Goal: Task Accomplishment & Management: Use online tool/utility

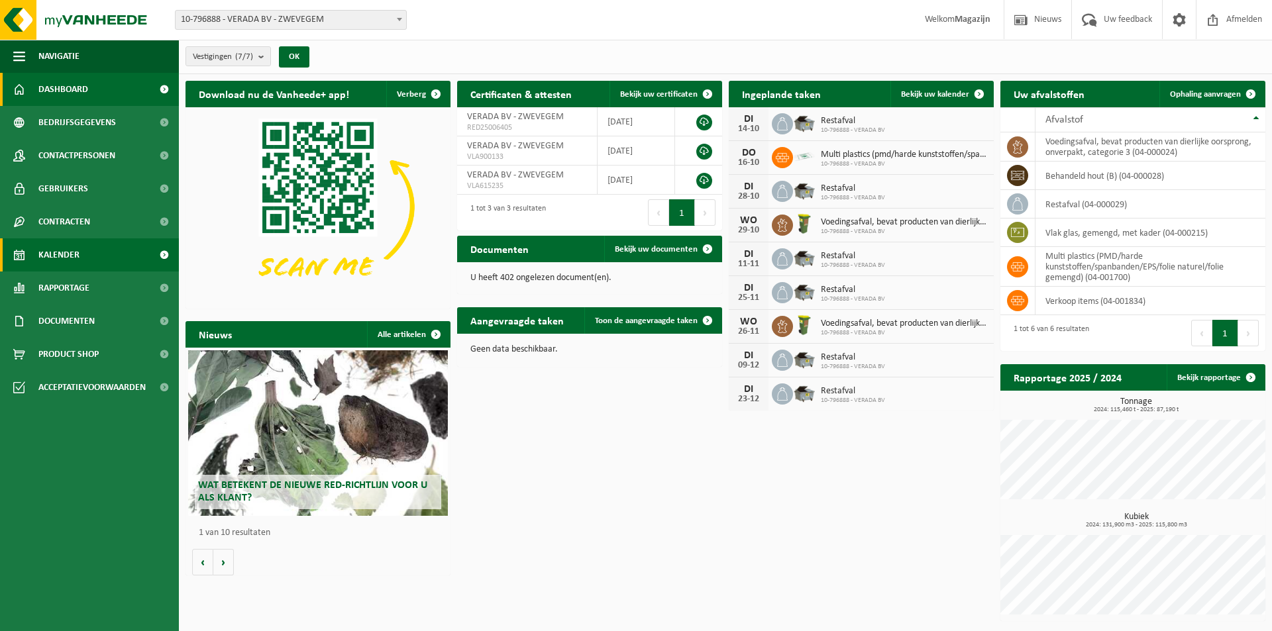
click at [65, 256] on span "Kalender" at bounding box center [58, 255] width 41 height 33
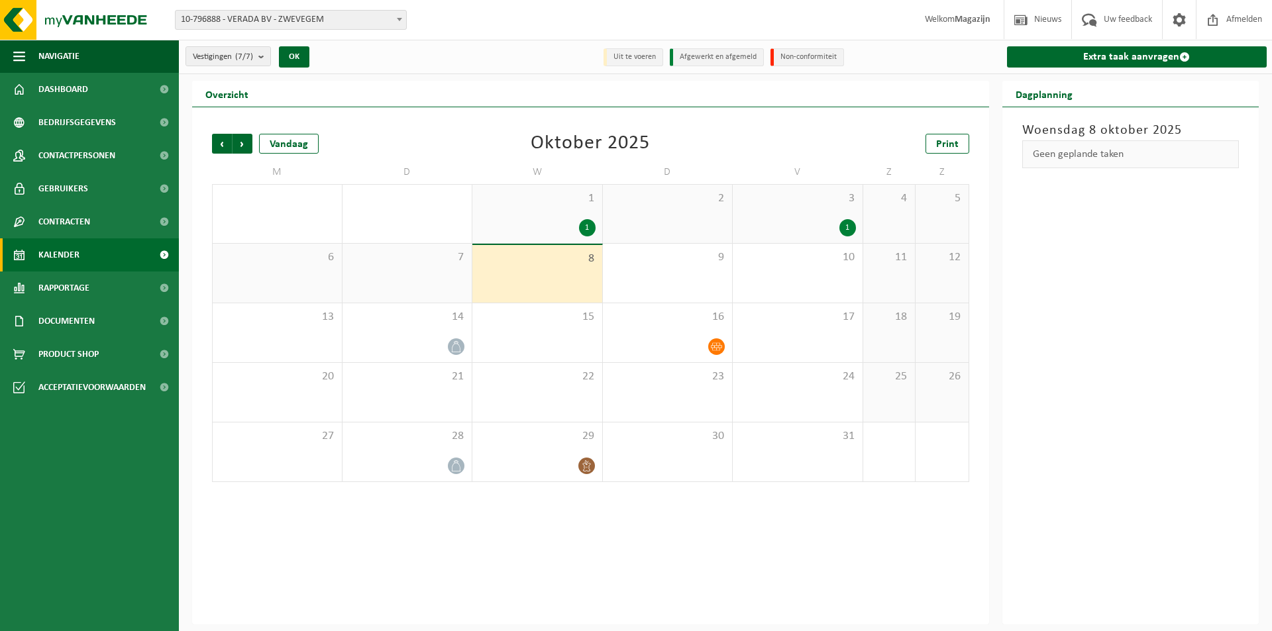
drag, startPoint x: 562, startPoint y: 266, endPoint x: 572, endPoint y: 266, distance: 10.6
click at [562, 266] on div "8" at bounding box center [537, 274] width 130 height 58
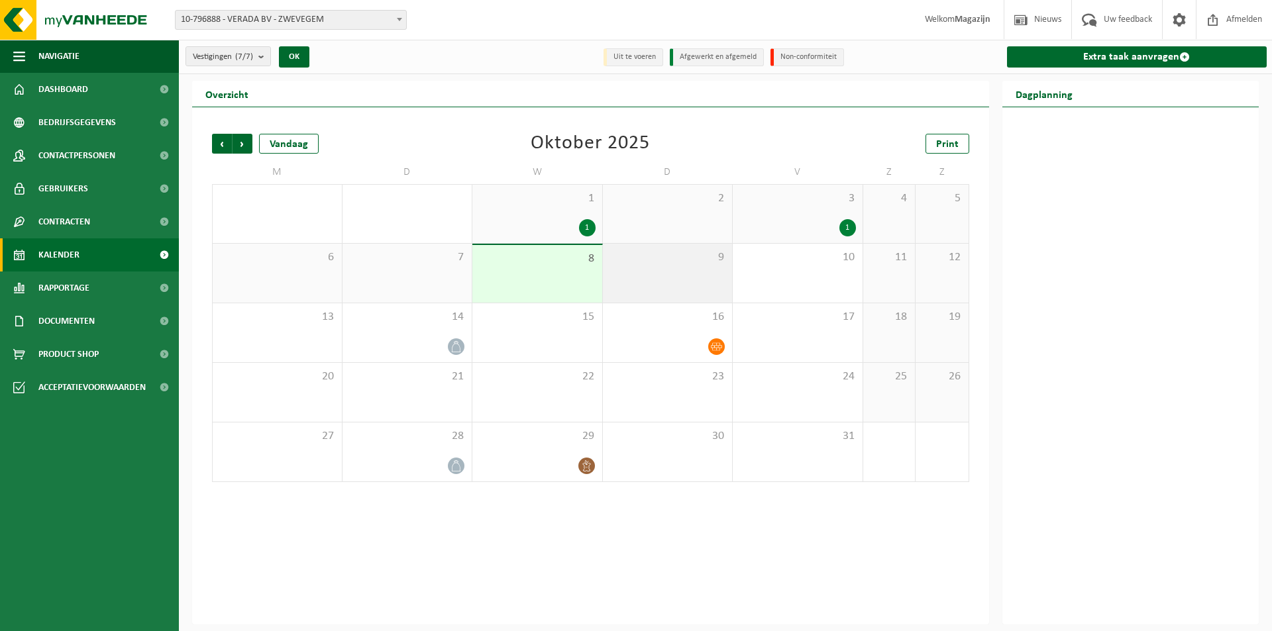
click at [670, 272] on div "9" at bounding box center [668, 273] width 130 height 59
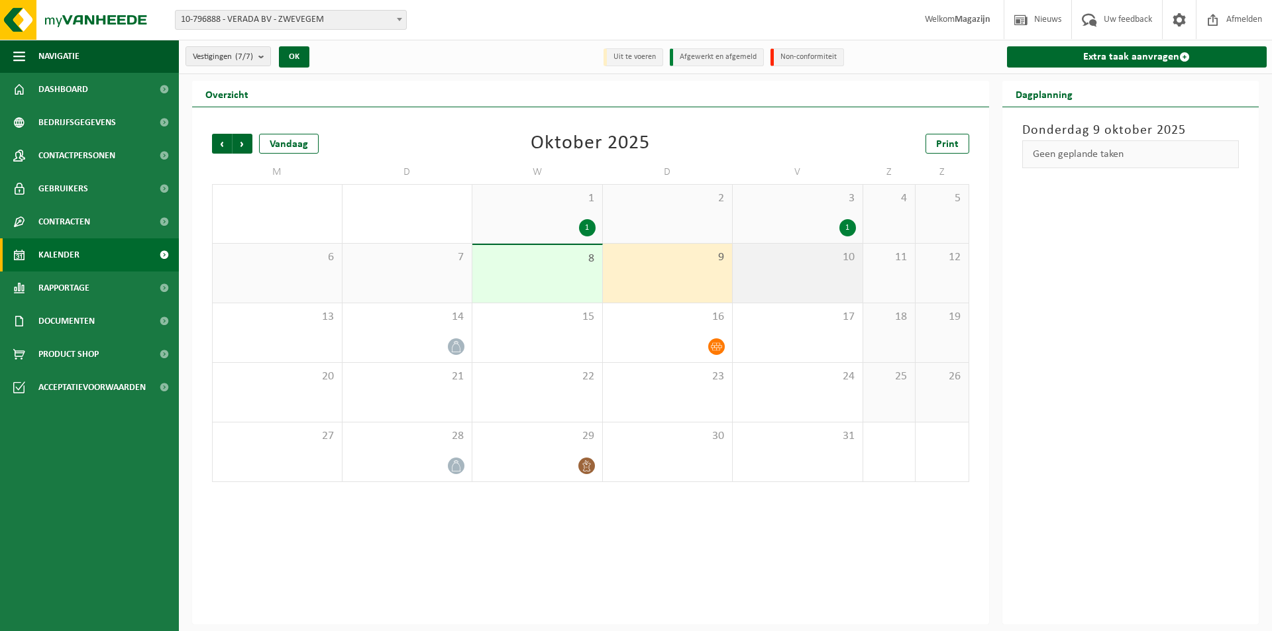
drag, startPoint x: 771, startPoint y: 268, endPoint x: 794, endPoint y: 261, distance: 24.9
click at [771, 268] on div "10" at bounding box center [798, 273] width 130 height 59
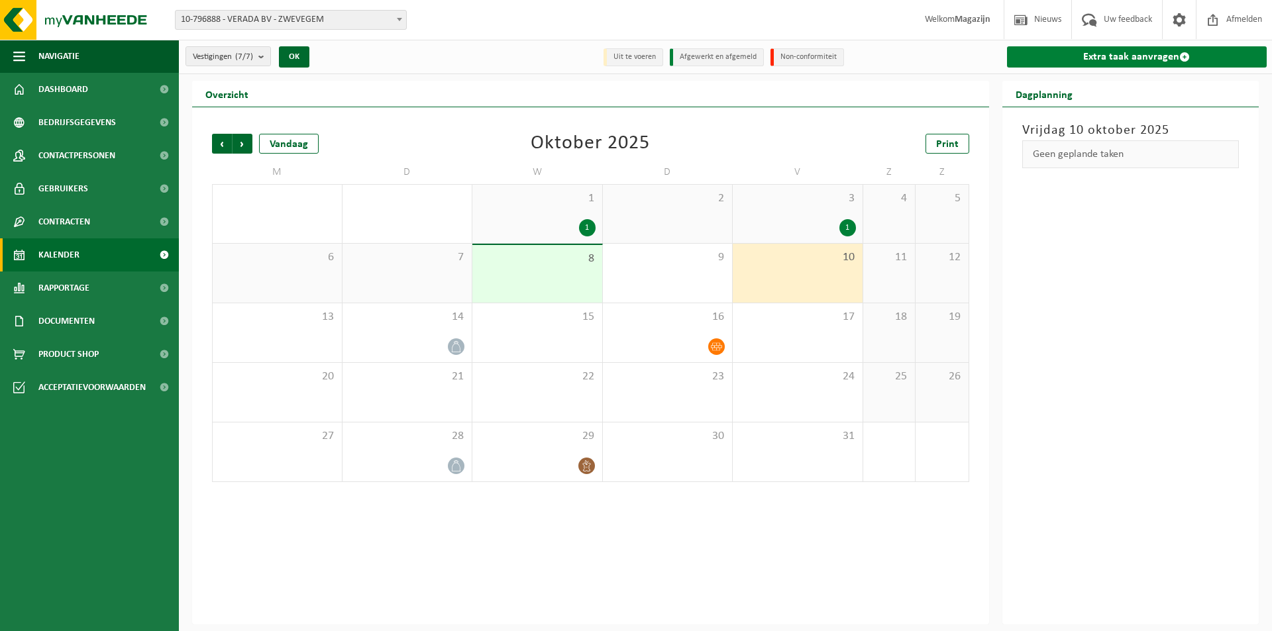
click at [1077, 47] on link "Extra taak aanvragen" at bounding box center [1137, 56] width 260 height 21
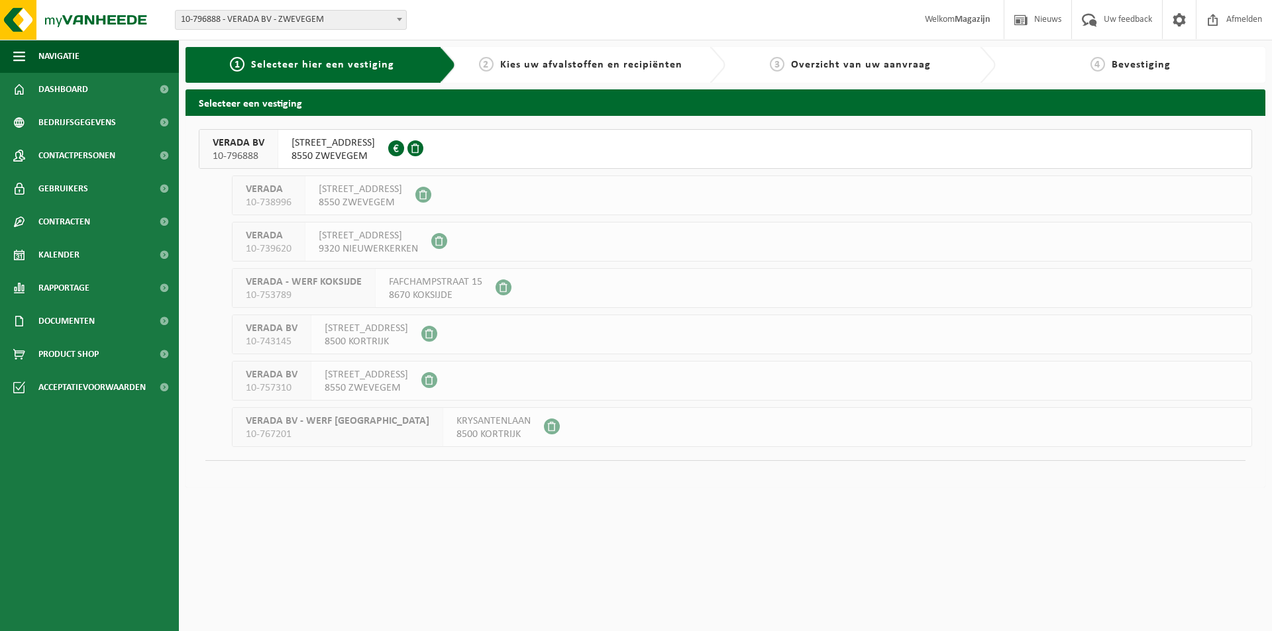
click at [328, 133] on div "HARELBEEKSTRAAT 104F 8550 ZWEVEGEM 0844.802.890" at bounding box center [333, 149] width 110 height 38
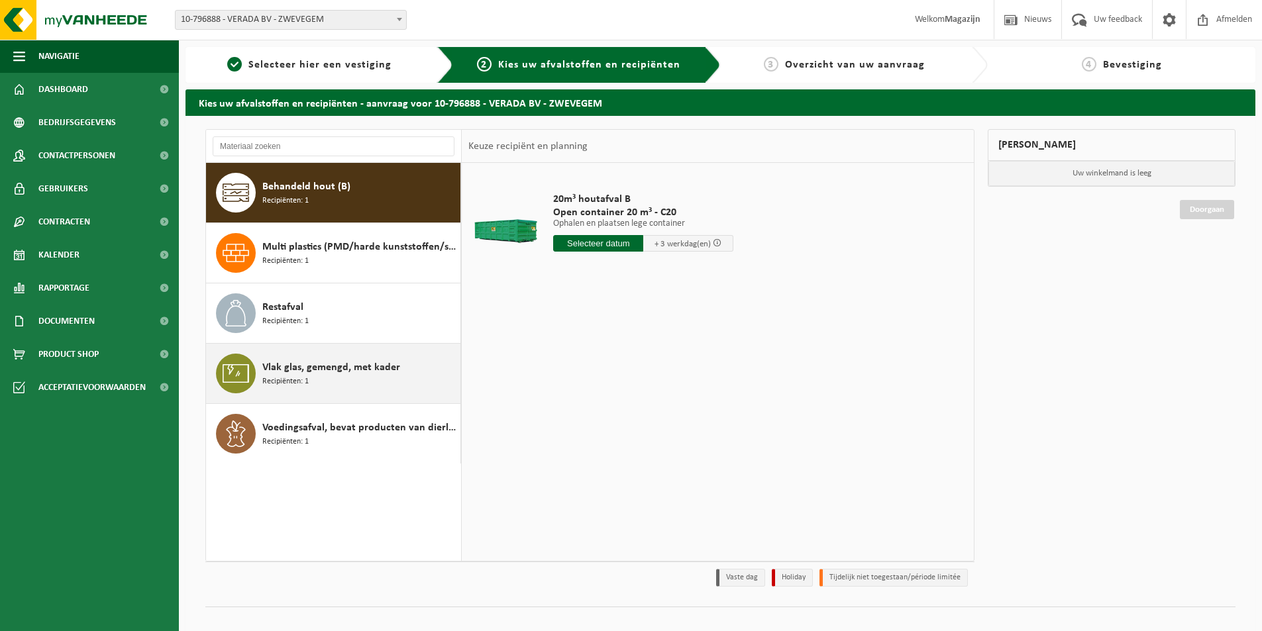
click at [294, 378] on span "Recipiënten: 1" at bounding box center [285, 382] width 46 height 13
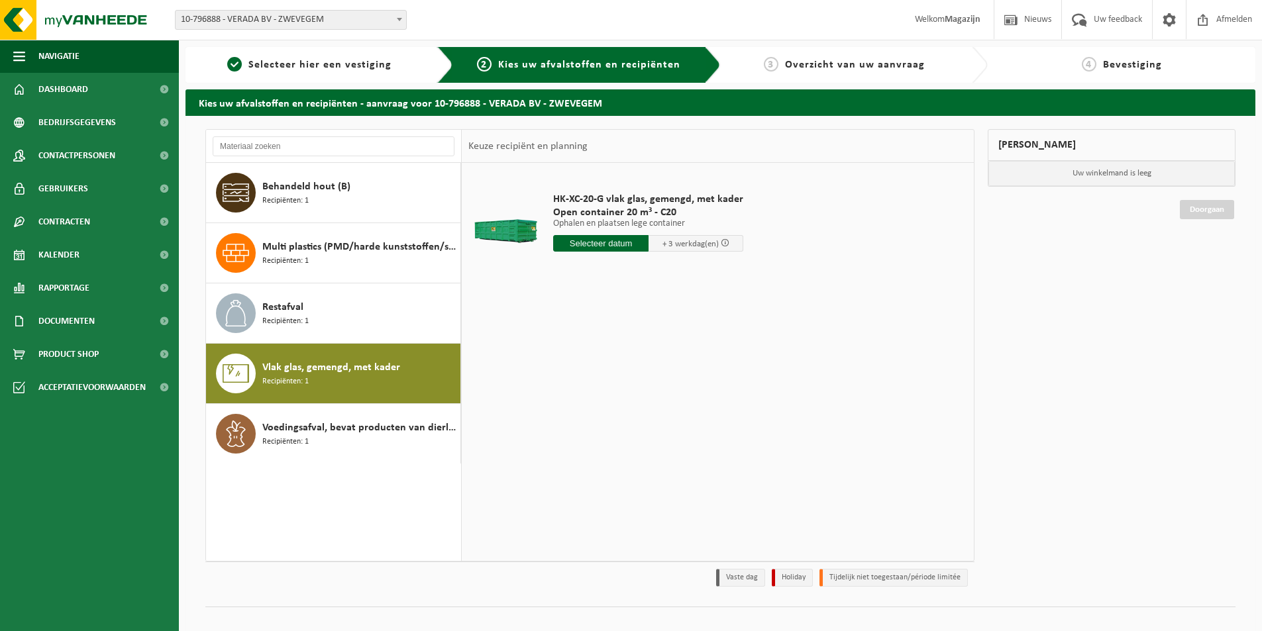
click at [597, 245] on input "text" at bounding box center [600, 243] width 95 height 17
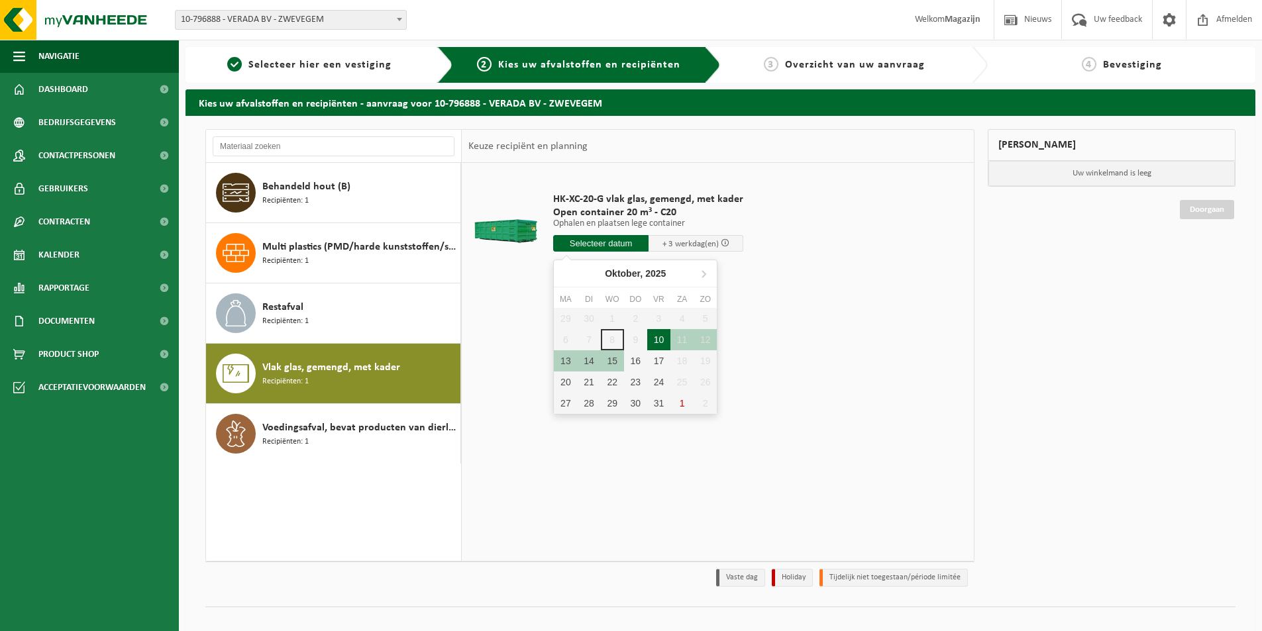
click at [663, 338] on div "10" at bounding box center [658, 339] width 23 height 21
type input "Van 2025-10-10"
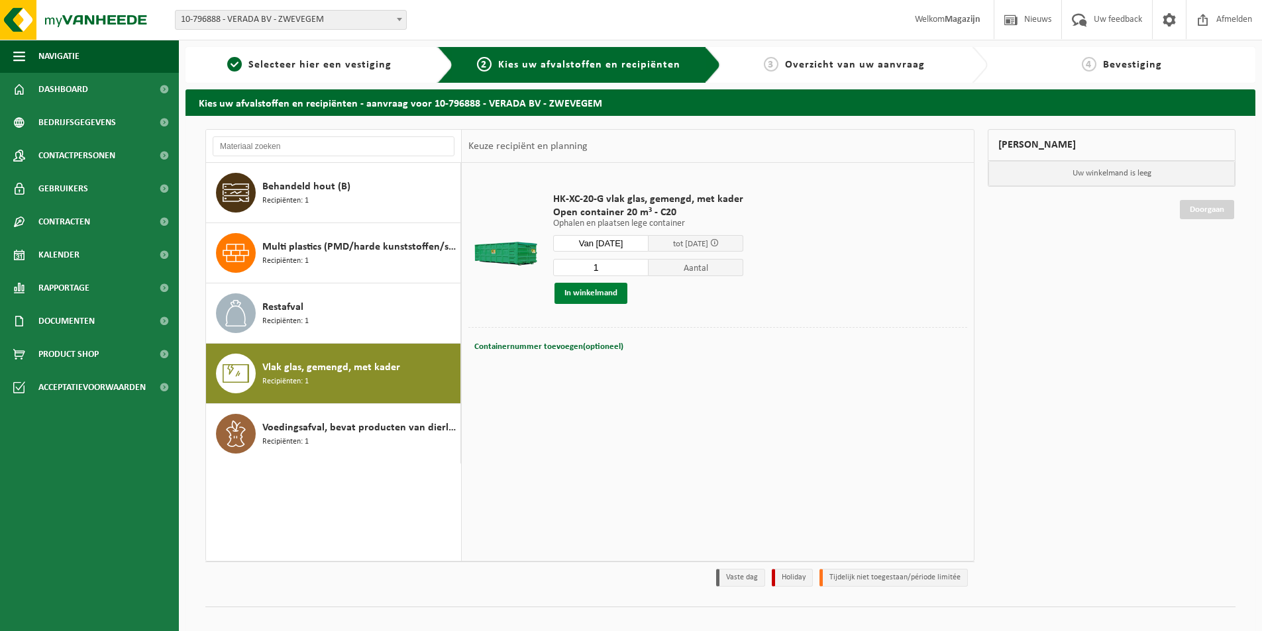
click at [593, 292] on button "In winkelmand" at bounding box center [591, 293] width 73 height 21
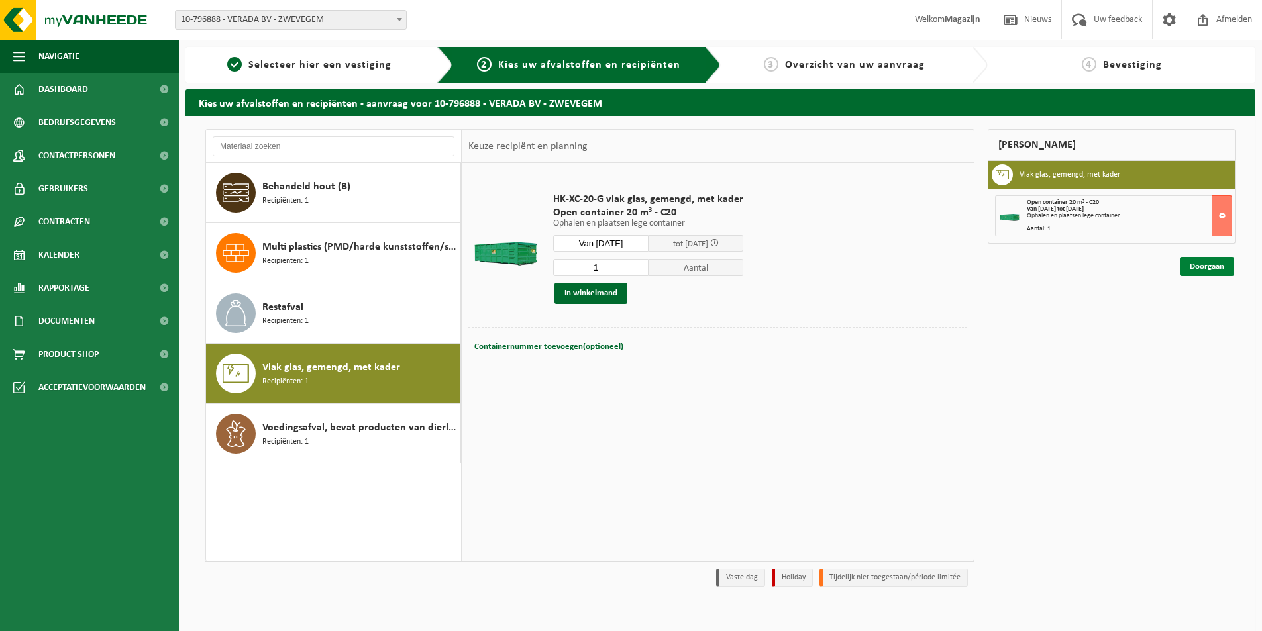
click at [1204, 268] on link "Doorgaan" at bounding box center [1207, 266] width 54 height 19
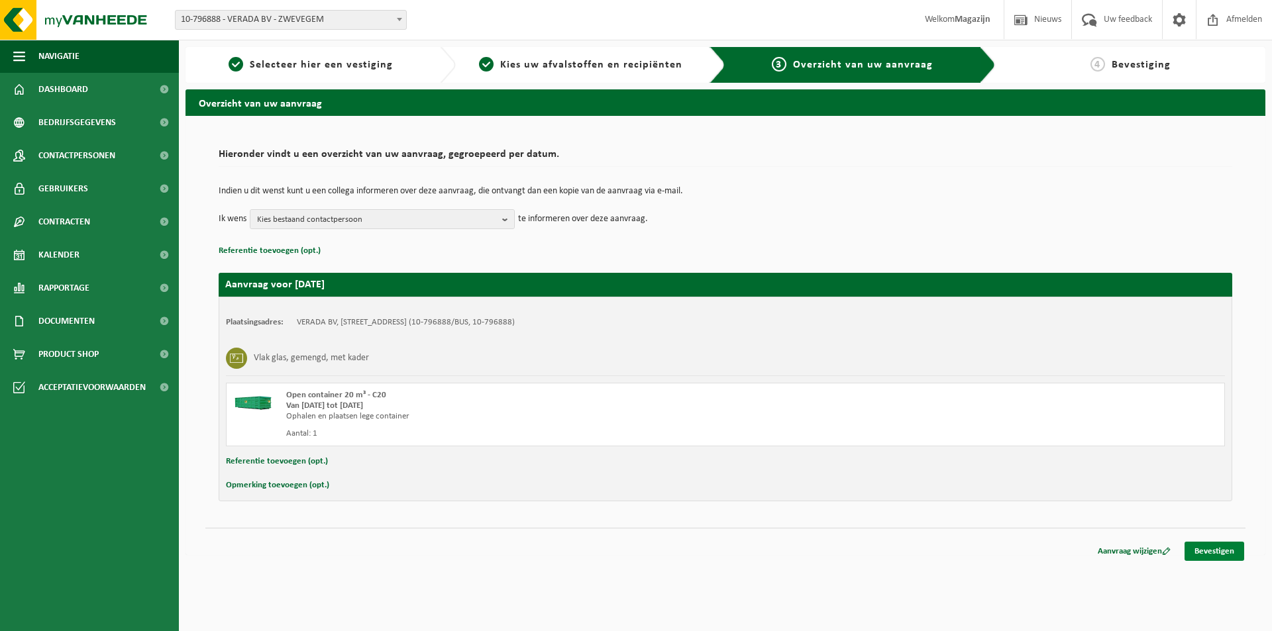
click at [1218, 547] on link "Bevestigen" at bounding box center [1215, 551] width 60 height 19
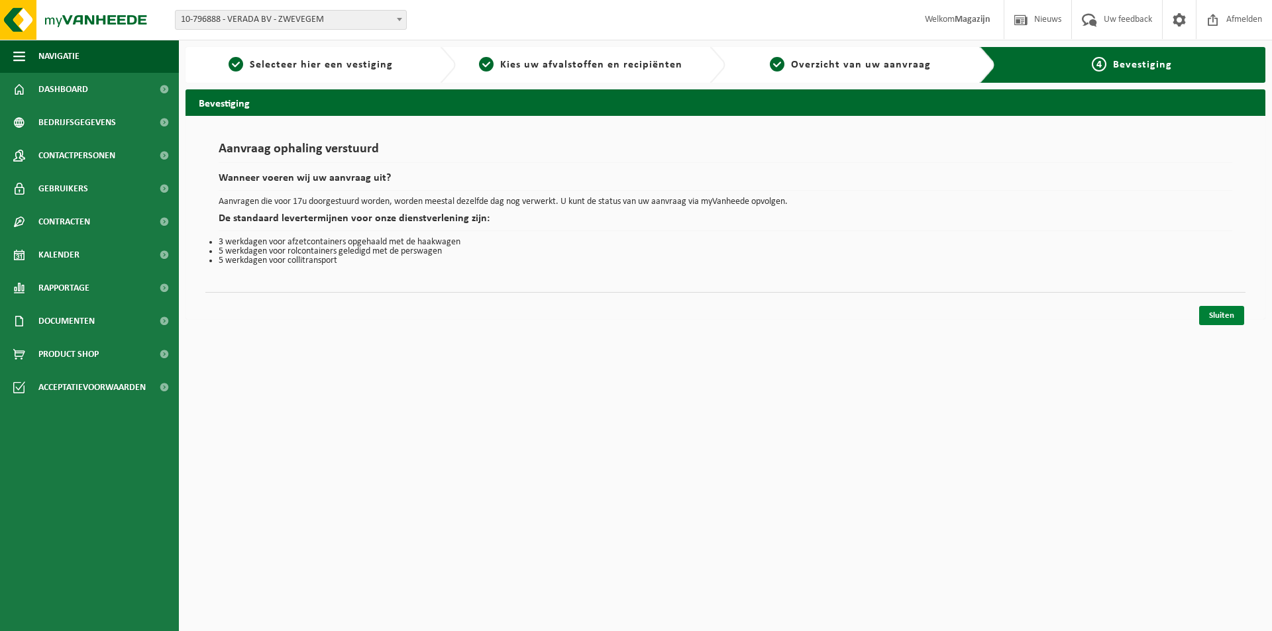
click at [1224, 317] on link "Sluiten" at bounding box center [1221, 315] width 45 height 19
